Goal: Check status: Check status

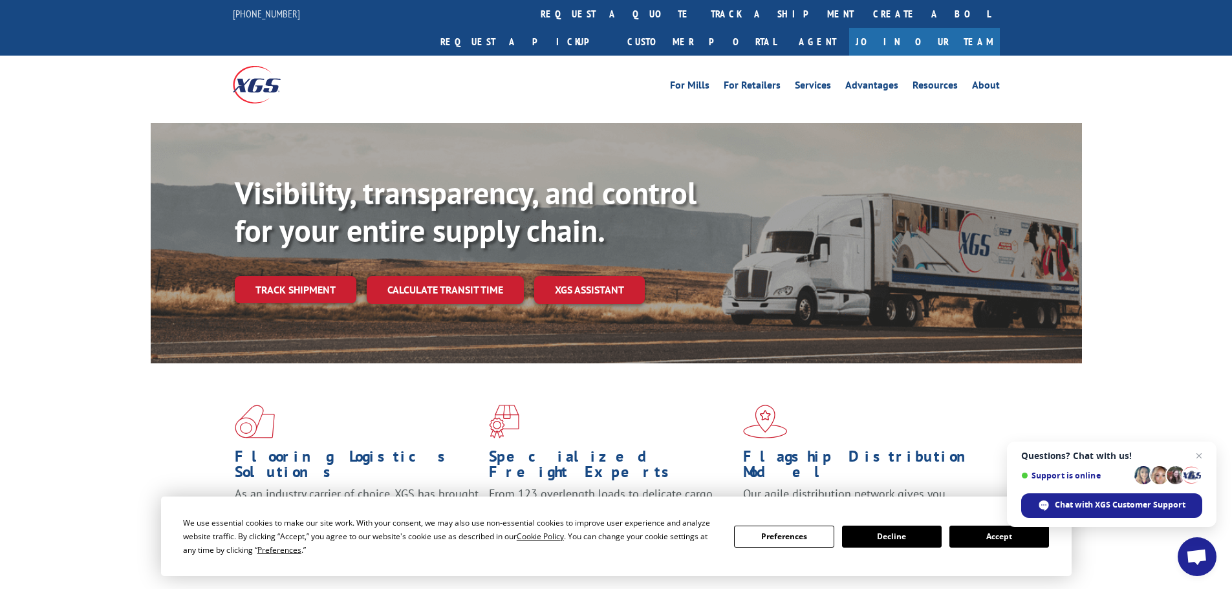
click at [933, 405] on span at bounding box center [870, 422] width 254 height 34
click at [1197, 455] on span "Open chat" at bounding box center [1199, 456] width 16 height 16
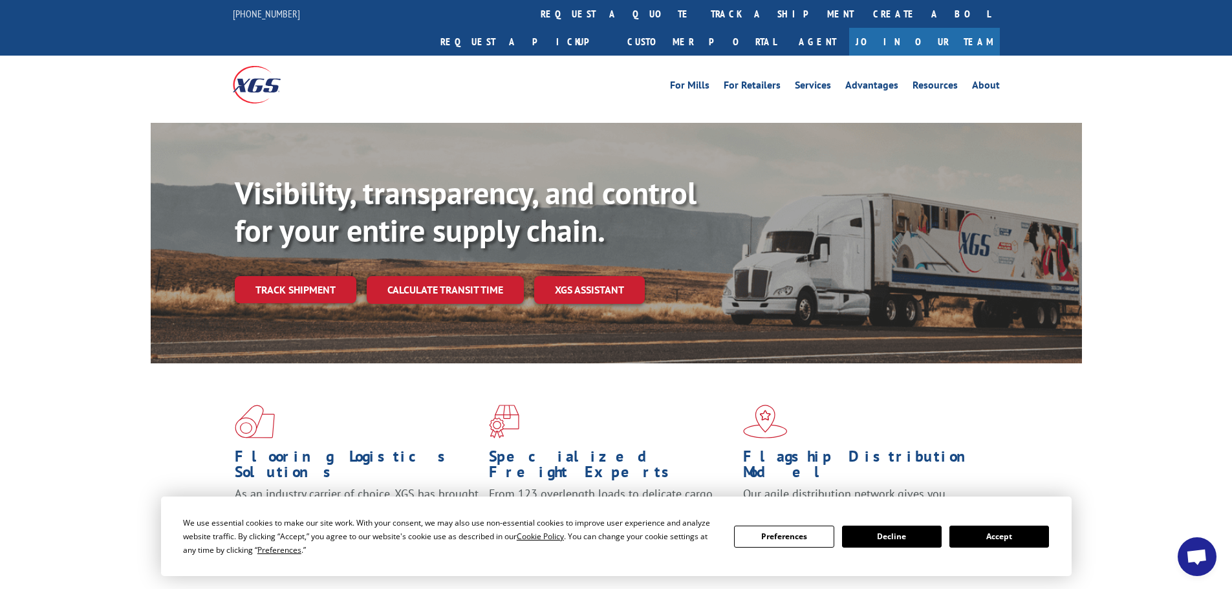
click at [1009, 548] on div "We use essential cookies to make our site work. With your consent, we may also …" at bounding box center [616, 536] width 866 height 41
click at [701, 23] on link "track a shipment" at bounding box center [782, 14] width 162 height 28
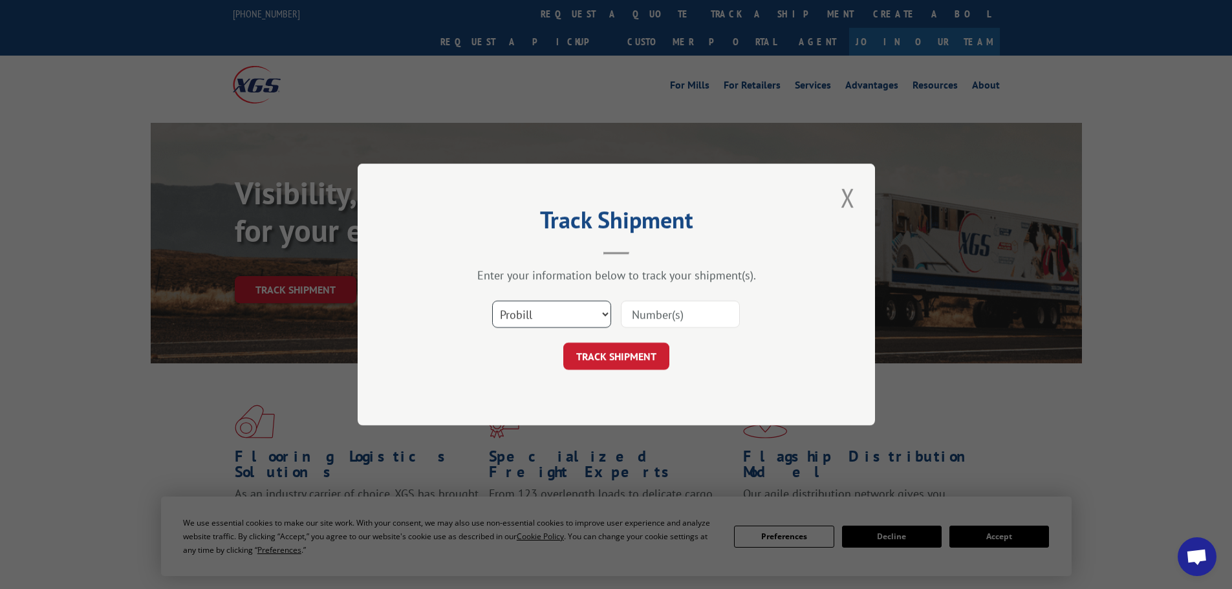
click at [528, 316] on select "Select category... Probill BOL PO" at bounding box center [551, 314] width 119 height 27
select select "bol"
click at [492, 301] on select "Select category... Probill BOL PO" at bounding box center [551, 314] width 119 height 27
click at [632, 314] on input at bounding box center [680, 314] width 119 height 27
paste input "4860182"
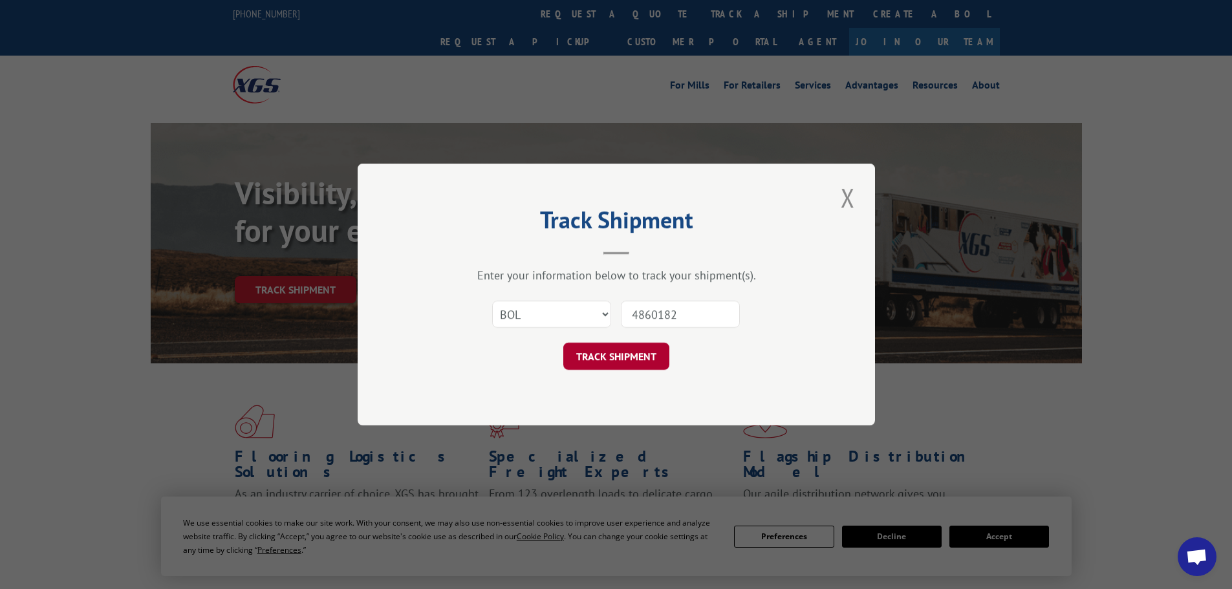
type input "4860182"
click at [629, 360] on button "TRACK SHIPMENT" at bounding box center [616, 356] width 106 height 27
